Goal: Book appointment/travel/reservation

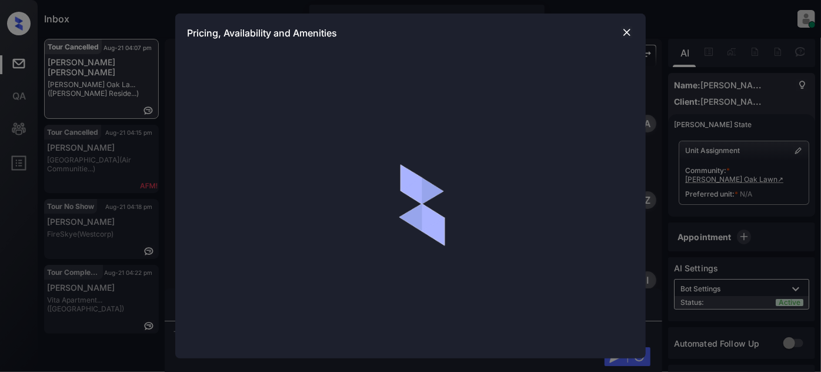
scroll to position [3408, 0]
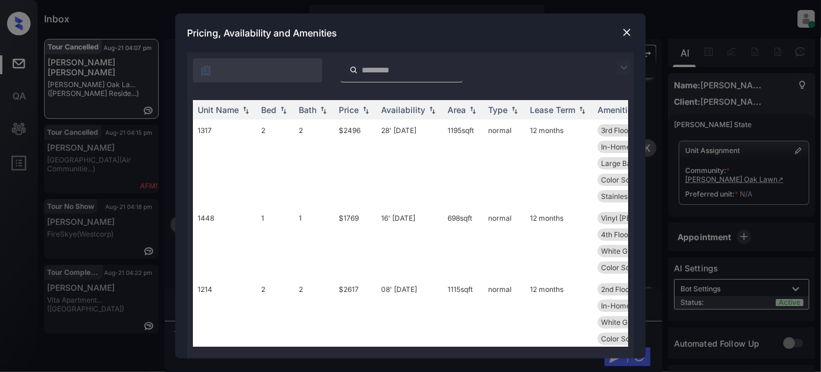
click at [629, 67] on img at bounding box center [624, 68] width 14 height 14
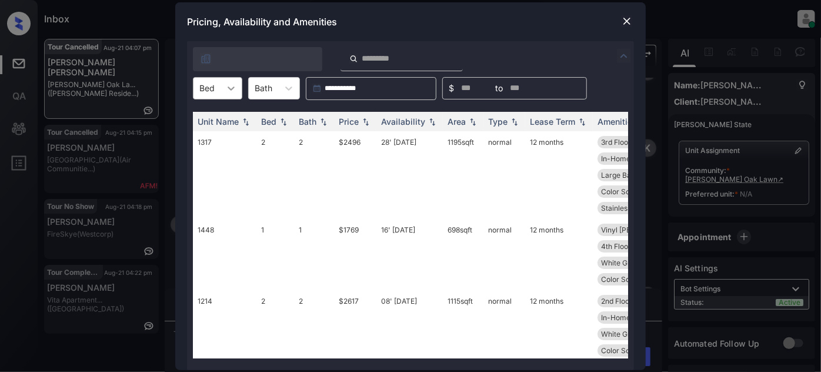
click at [228, 95] on div at bounding box center [231, 88] width 21 height 21
type input "*"
click at [216, 134] on div "1" at bounding box center [217, 138] width 49 height 21
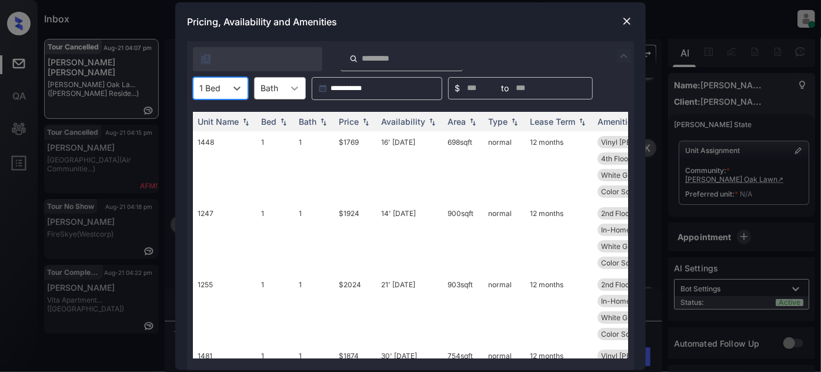
type input "*"
click at [299, 104] on div "Unit Name Bed Bath Price Availability Area Type Lease Term Amenities 1448 1 1 $…" at bounding box center [410, 235] width 447 height 270
click at [345, 125] on div "Price" at bounding box center [349, 121] width 20 height 10
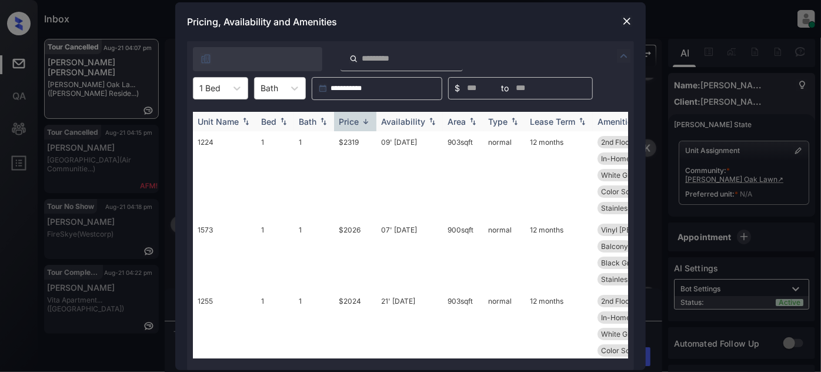
click at [351, 124] on div "Price" at bounding box center [349, 121] width 20 height 10
click at [385, 228] on td "21' Jul 25" at bounding box center [409, 254] width 66 height 71
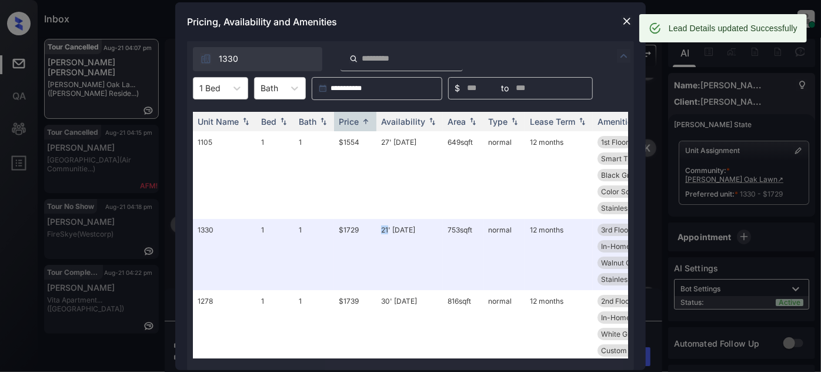
click at [625, 25] on img at bounding box center [627, 21] width 12 height 12
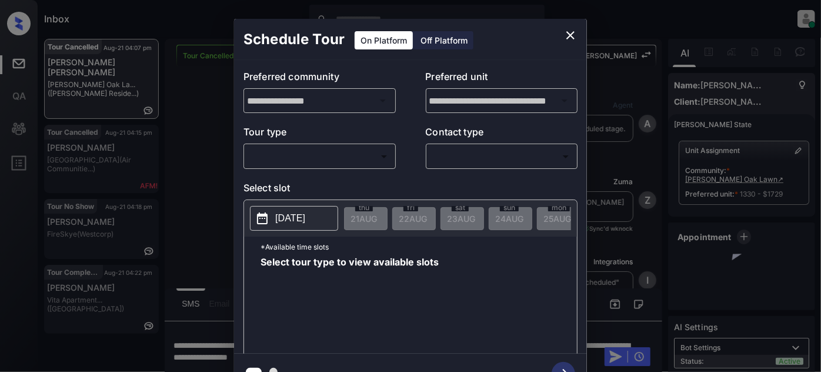
scroll to position [6799, 0]
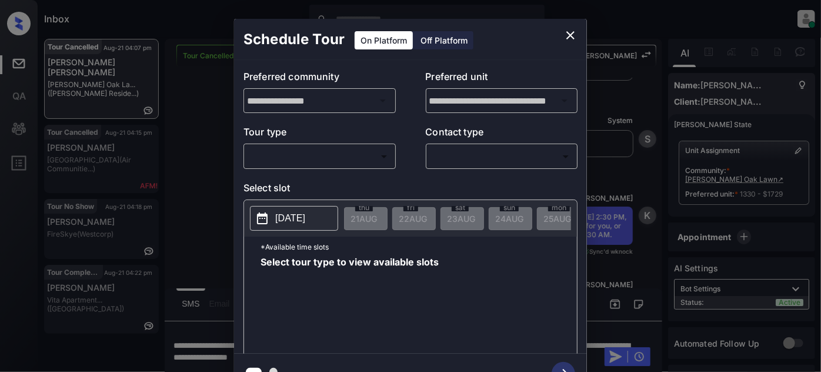
click at [373, 160] on body "Inbox Juan Carlos Manantan Online Set yourself offline Set yourself on break Pr…" at bounding box center [410, 186] width 821 height 372
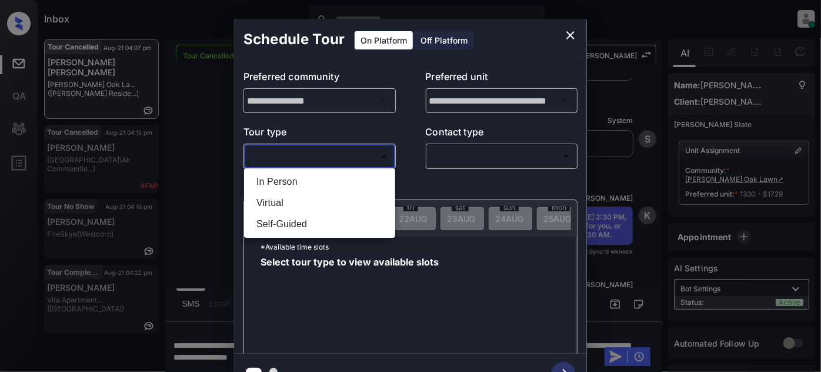
click at [315, 186] on li "In Person" at bounding box center [319, 181] width 145 height 21
type input "********"
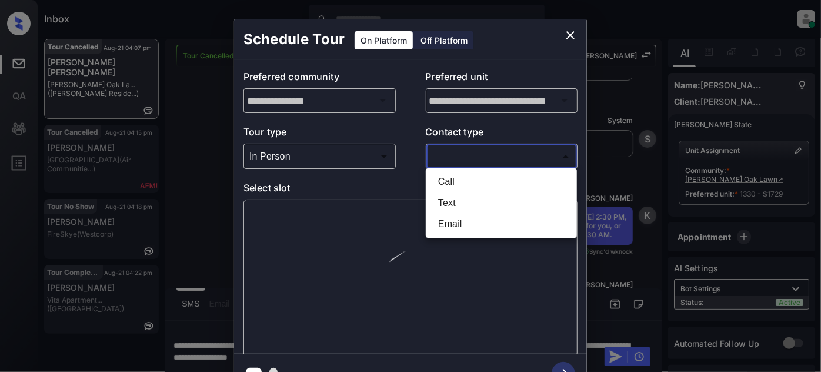
click at [473, 154] on body "Inbox Juan Carlos Manantan Online Set yourself offline Set yourself on break Pr…" at bounding box center [410, 186] width 821 height 372
click at [462, 199] on li "Text" at bounding box center [501, 202] width 145 height 21
type input "****"
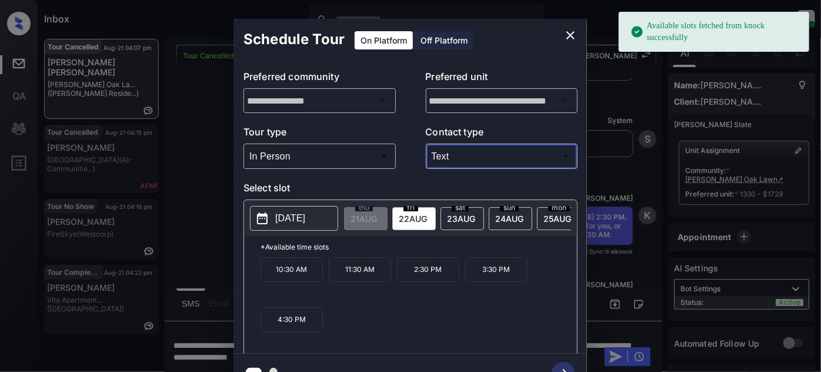
click at [377, 217] on span "22 AUG" at bounding box center [364, 219] width 26 height 10
click at [279, 332] on p "4:30 PM" at bounding box center [292, 319] width 62 height 25
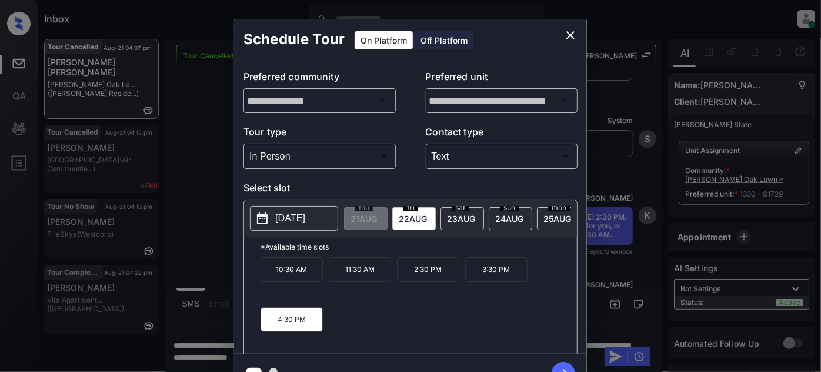
click at [562, 364] on icon "button" at bounding box center [564, 374] width 24 height 24
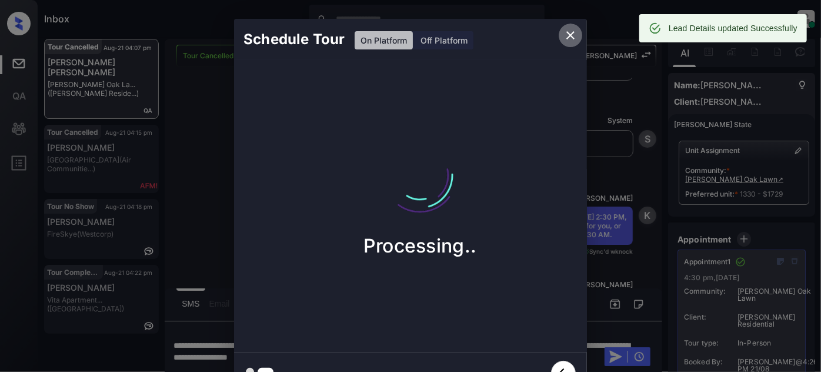
click at [572, 36] on icon "close" at bounding box center [570, 35] width 8 height 8
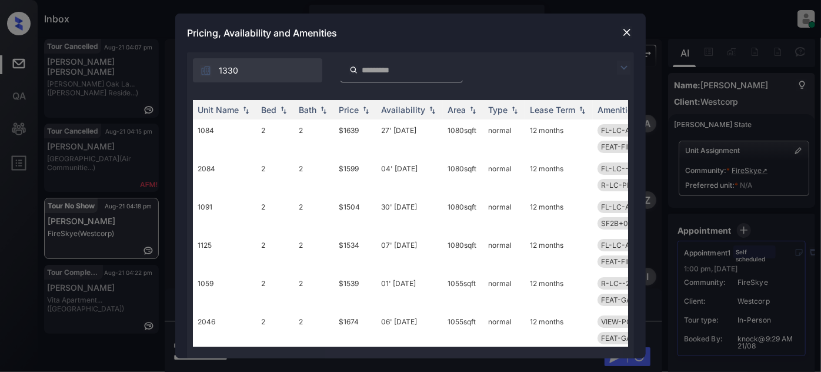
scroll to position [2984, 0]
click at [621, 67] on img at bounding box center [624, 68] width 14 height 14
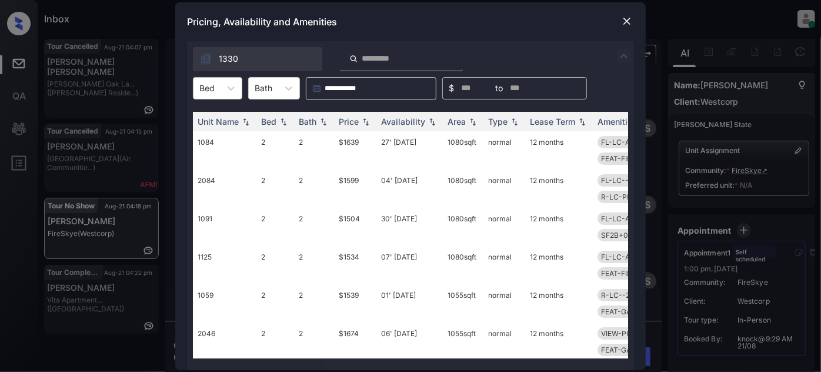
click at [218, 90] on div "Bed" at bounding box center [207, 87] width 27 height 17
click at [216, 133] on div "2" at bounding box center [217, 138] width 49 height 21
click at [352, 124] on div "Price" at bounding box center [349, 121] width 20 height 10
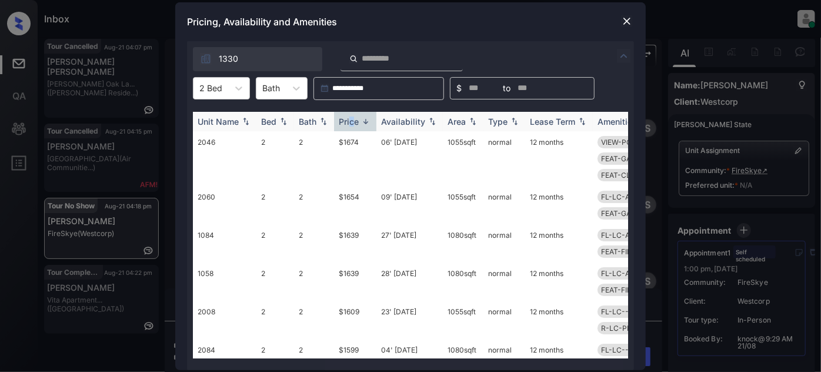
click at [355, 124] on div "Price" at bounding box center [349, 121] width 20 height 10
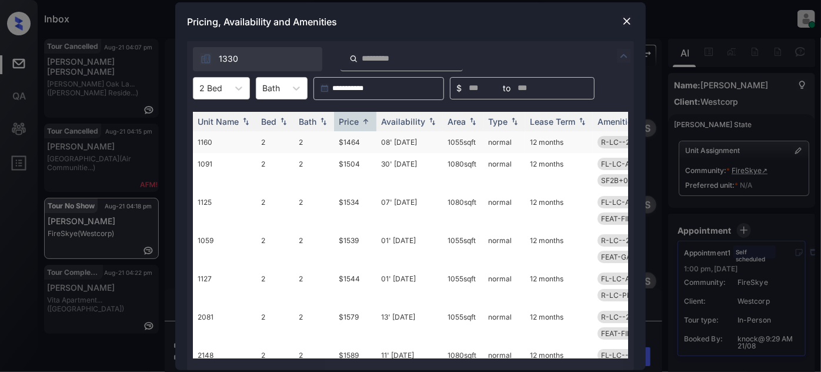
click at [419, 142] on td "08' Aug 25" at bounding box center [409, 142] width 66 height 22
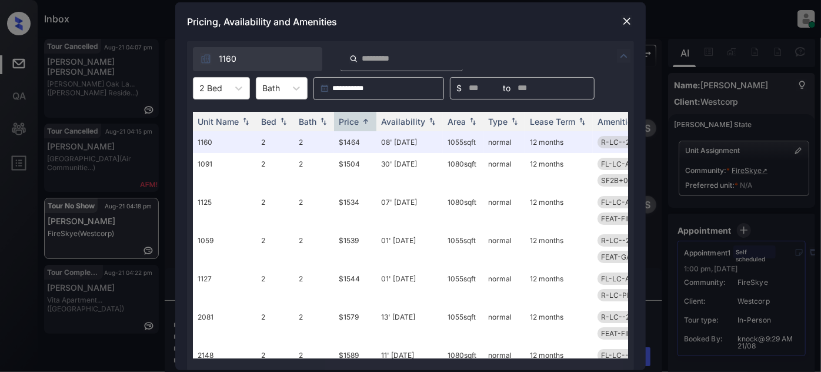
click at [625, 18] on img at bounding box center [627, 21] width 12 height 12
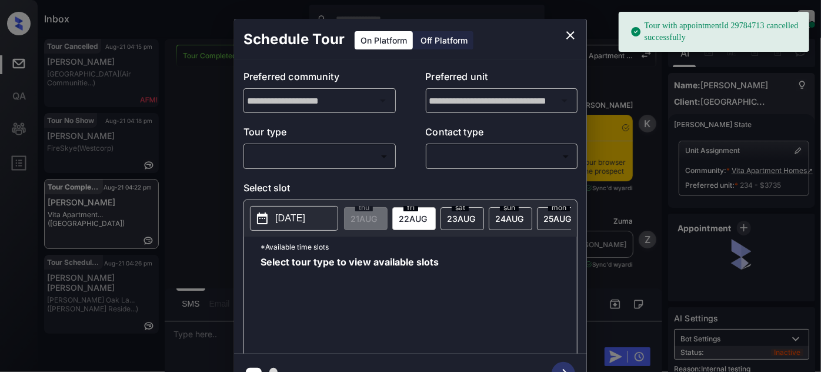
scroll to position [6183, 0]
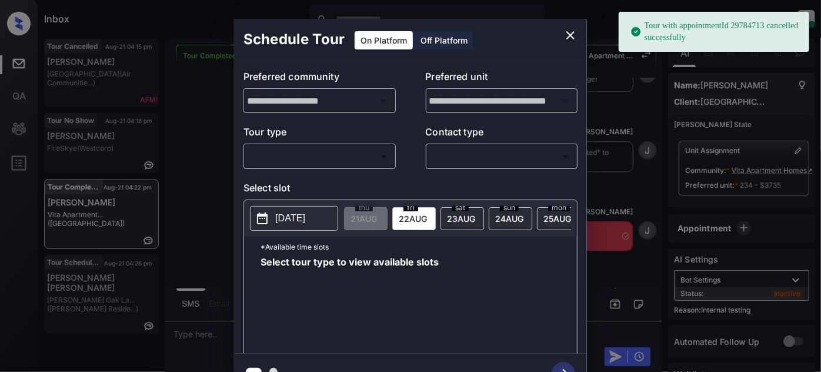
click at [298, 151] on body "Tour with appointmentId 29784713 cancelled successfully Inbox Juan Carlos Manan…" at bounding box center [410, 186] width 821 height 372
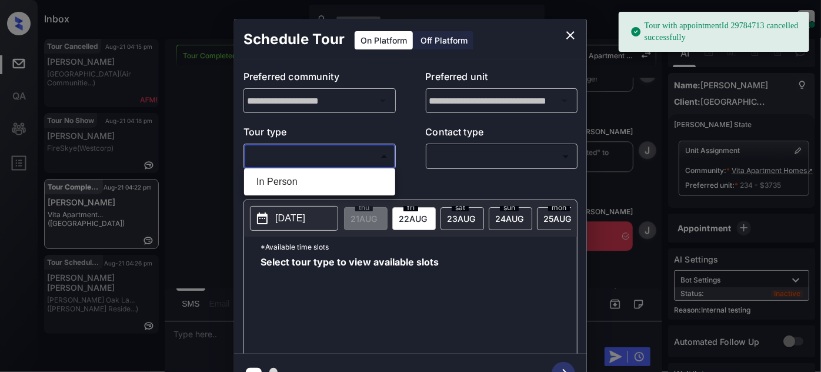
click at [290, 175] on li "In Person" at bounding box center [319, 181] width 145 height 21
type input "********"
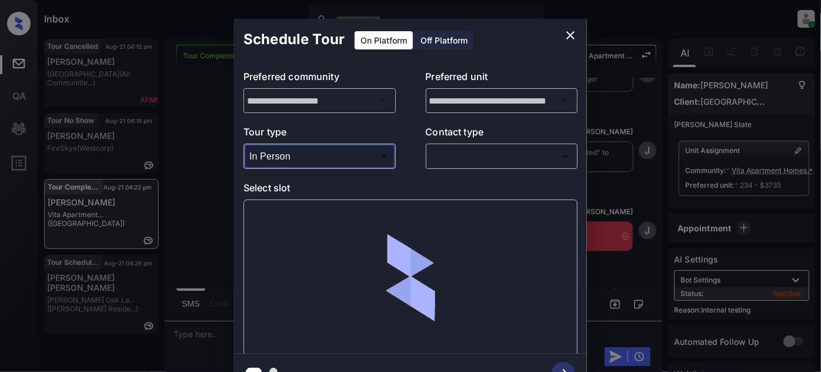
click at [453, 152] on body "Tour with appointmentId 29784713 cancelled successfully Inbox Juan Carlos Manan…" at bounding box center [410, 186] width 821 height 372
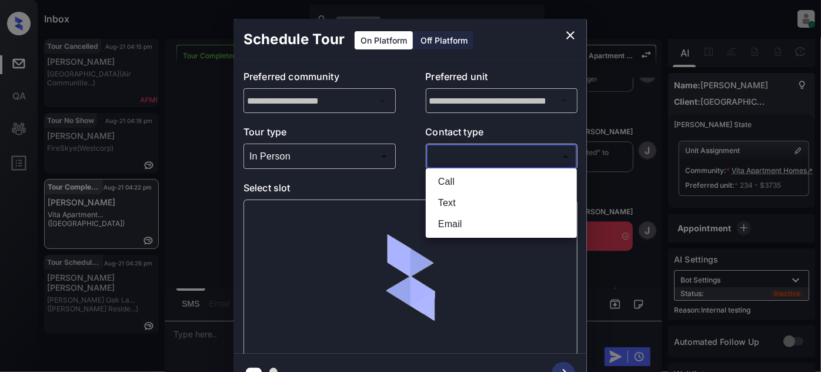
click at [453, 199] on li "Text" at bounding box center [501, 202] width 145 height 21
type input "****"
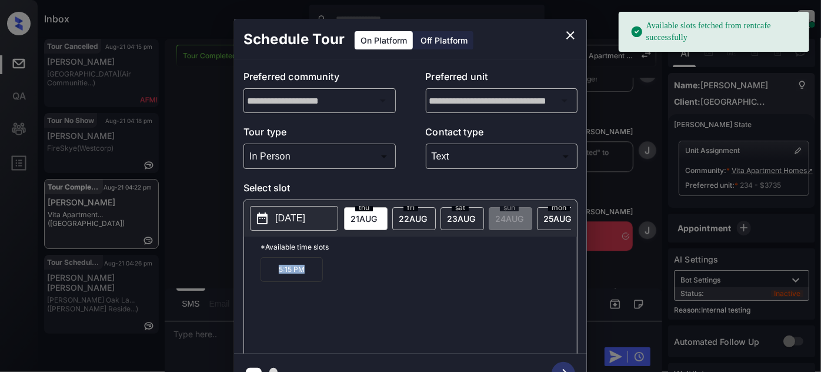
drag, startPoint x: 286, startPoint y: 271, endPoint x: 268, endPoint y: 271, distance: 17.6
click at [268, 271] on p "5:15 PM" at bounding box center [292, 269] width 62 height 25
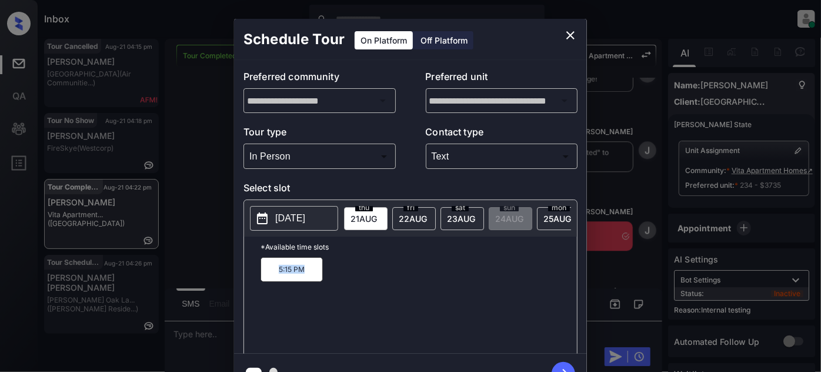
copy p "5:15 PM"
click at [377, 214] on span "22 AUG" at bounding box center [364, 219] width 26 height 10
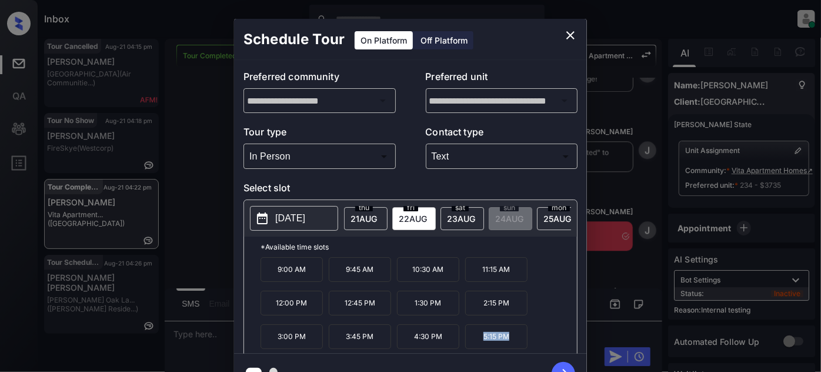
drag, startPoint x: 527, startPoint y: 340, endPoint x: 466, endPoint y: 345, distance: 60.8
click at [466, 345] on div "9:00 AM 9:45 AM 10:30 AM 11:15 AM 12:00 PM 12:45 PM 1:30 PM 2:15 PM 3:00 PM 3:4…" at bounding box center [419, 304] width 316 height 94
click at [305, 218] on p "2025-08-22" at bounding box center [290, 218] width 30 height 14
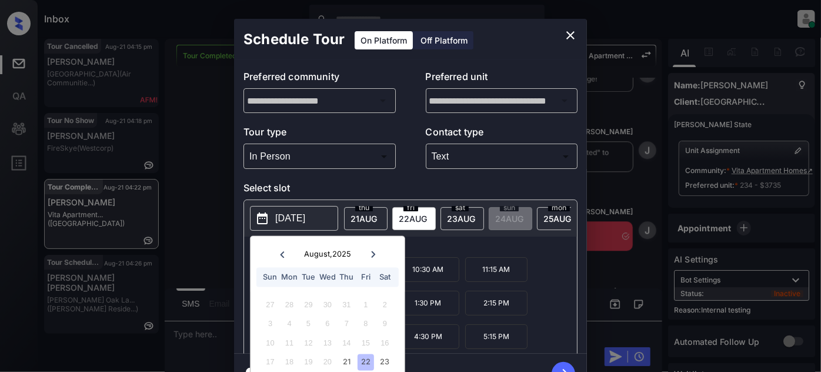
click at [354, 214] on span "21 AUG" at bounding box center [364, 219] width 26 height 10
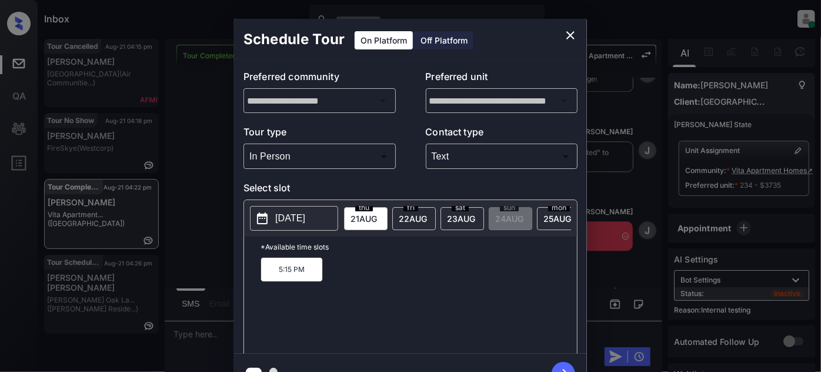
click at [322, 275] on div "5:15 PM" at bounding box center [419, 304] width 316 height 94
drag, startPoint x: 349, startPoint y: 272, endPoint x: 263, endPoint y: 276, distance: 86.0
click at [263, 276] on div "5:15 PM" at bounding box center [419, 304] width 316 height 94
copy p "5:15 PM"
click at [572, 30] on icon "close" at bounding box center [570, 35] width 14 height 14
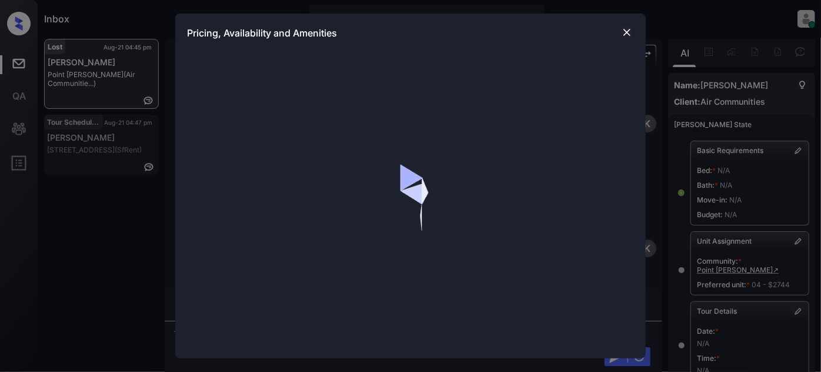
scroll to position [13084, 0]
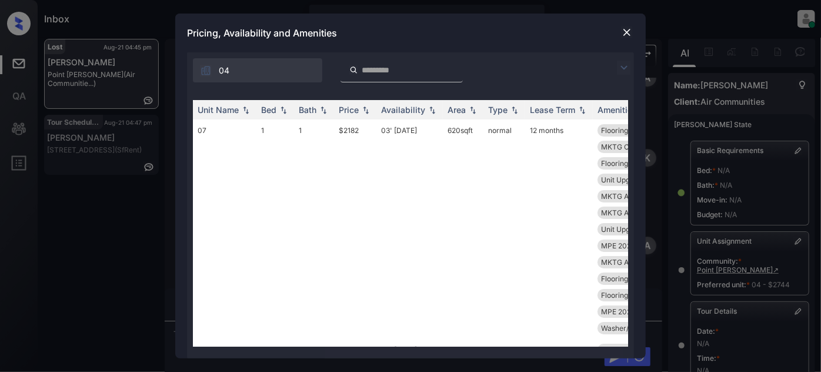
click at [630, 66] on img at bounding box center [624, 68] width 14 height 14
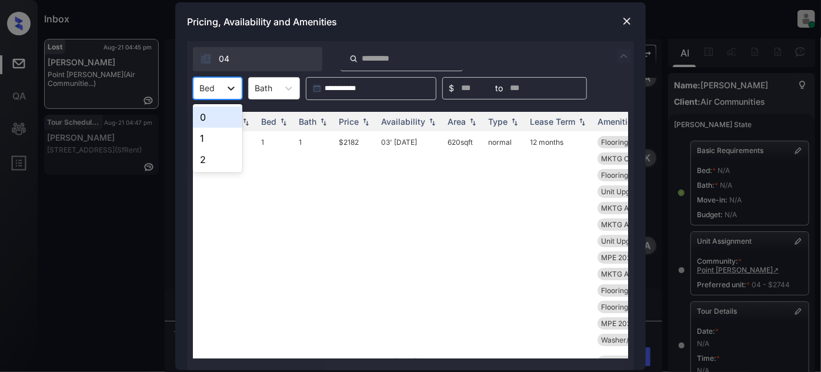
click at [221, 87] on div at bounding box center [231, 88] width 21 height 21
click at [222, 121] on div "0" at bounding box center [217, 116] width 49 height 21
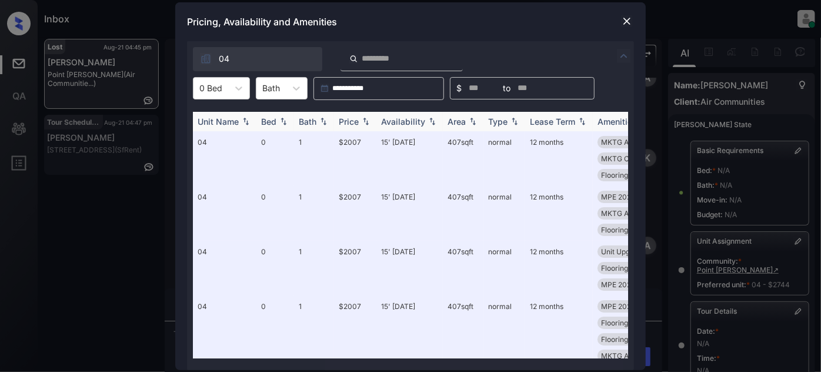
click at [367, 124] on img at bounding box center [366, 121] width 12 height 8
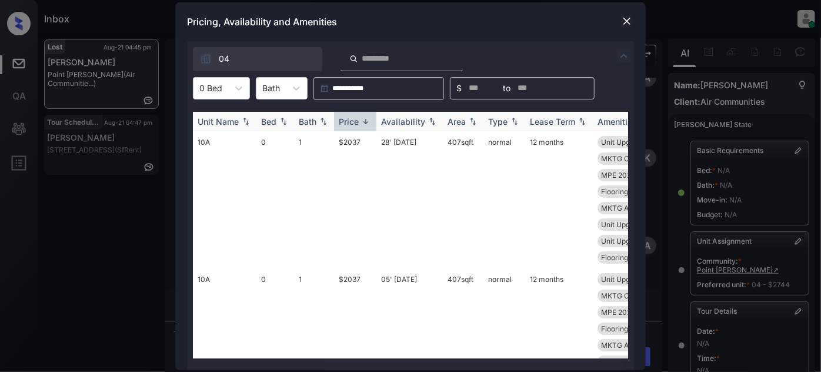
click at [365, 124] on img at bounding box center [366, 121] width 12 height 9
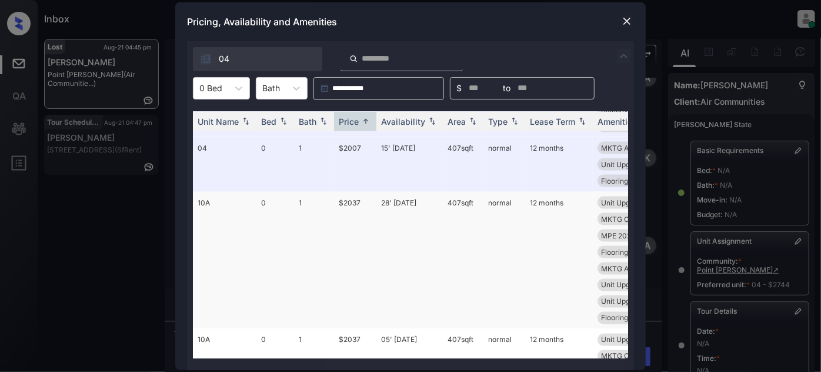
scroll to position [962, 0]
click at [382, 208] on td "28' [DATE]" at bounding box center [409, 261] width 66 height 137
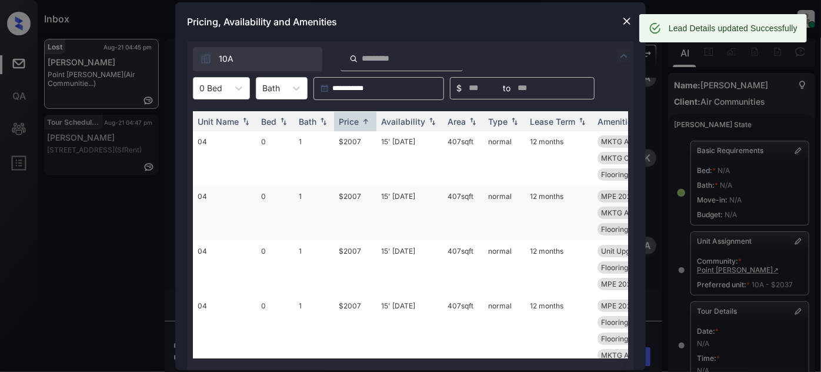
scroll to position [0, 0]
click at [623, 22] on img at bounding box center [627, 21] width 12 height 12
